Goal: Navigation & Orientation: Find specific page/section

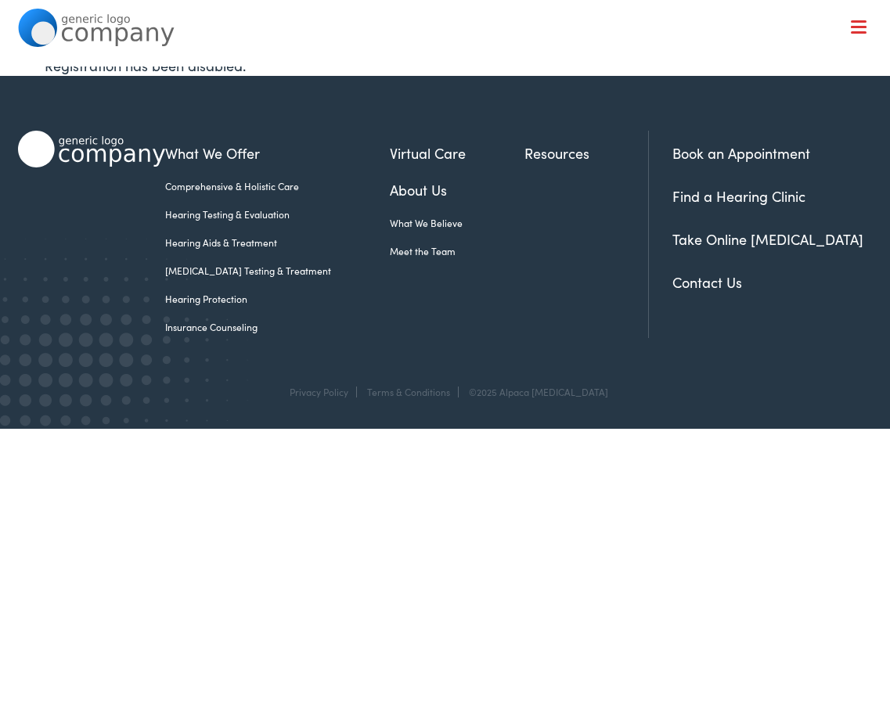
click at [390, 256] on link "Meet the Team" at bounding box center [457, 251] width 135 height 14
